Goal: Find specific page/section: Find specific page/section

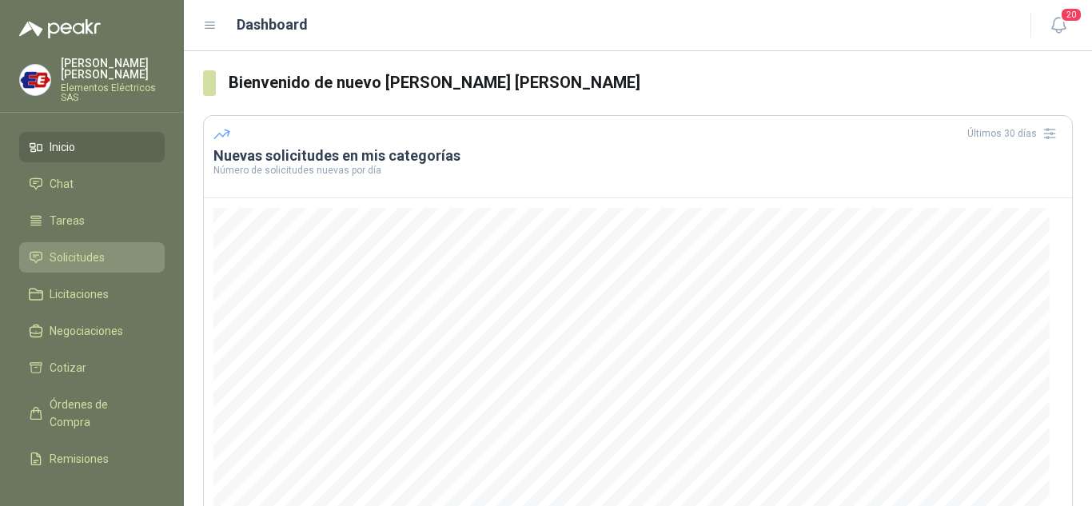
click at [97, 257] on span "Solicitudes" at bounding box center [77, 258] width 55 height 18
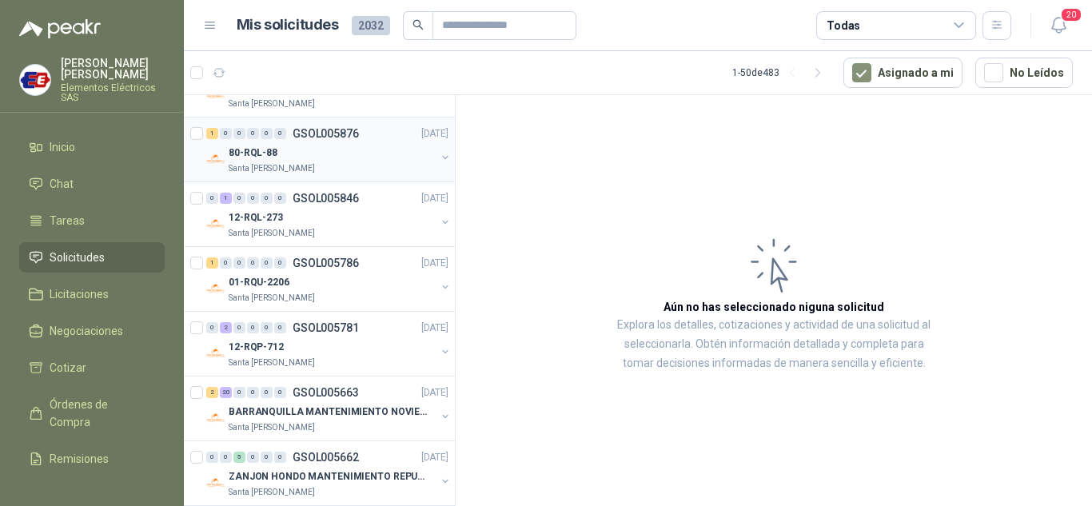
scroll to position [320, 0]
click at [255, 198] on div "0" at bounding box center [253, 196] width 12 height 11
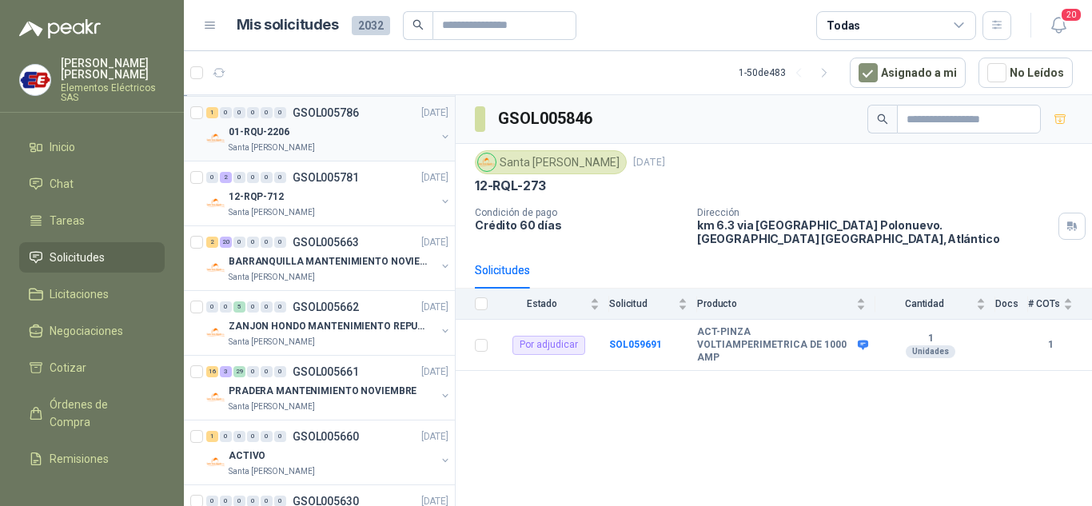
scroll to position [480, 0]
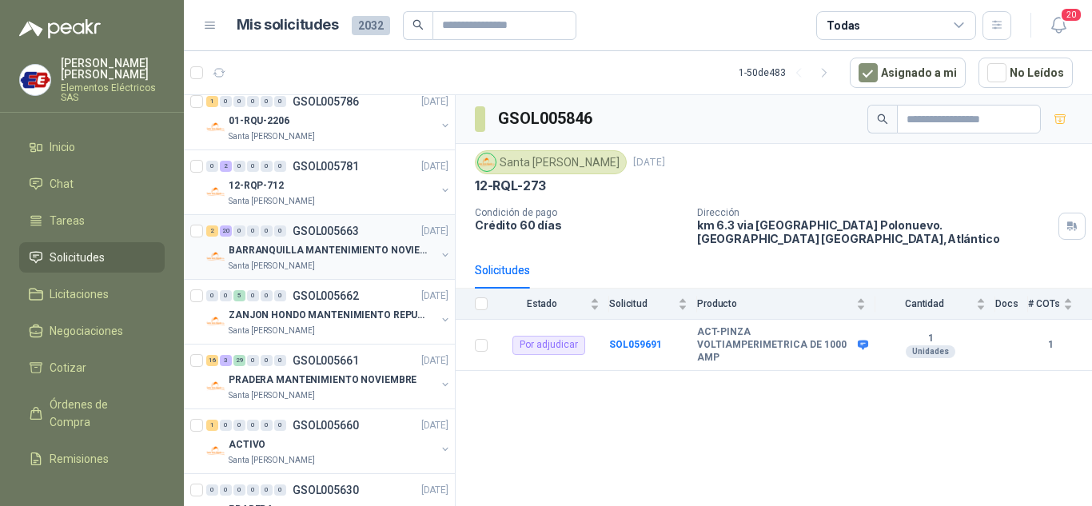
click at [270, 246] on p "BARRANQUILLA MANTENIMIENTO NOVIEMBRE" at bounding box center [328, 250] width 199 height 15
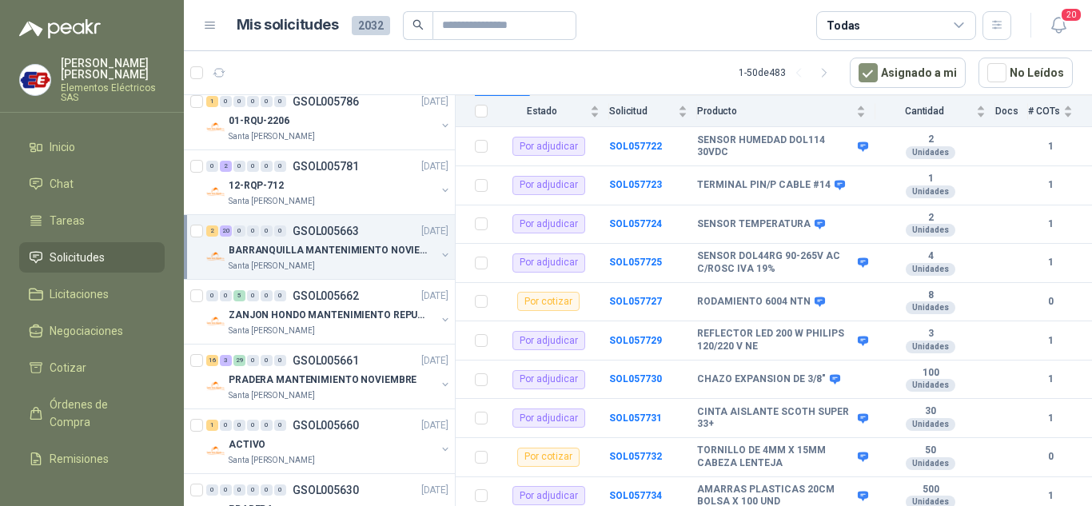
scroll to position [480, 0]
